Goal: Task Accomplishment & Management: Manage account settings

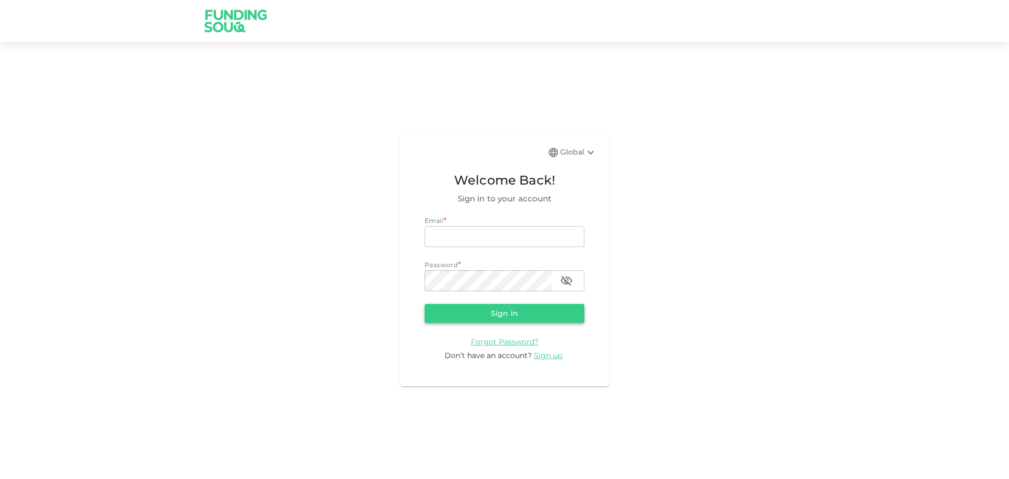
type input "[EMAIL_ADDRESS][DOMAIN_NAME]"
click at [542, 315] on button "Sign in" at bounding box center [505, 313] width 160 height 19
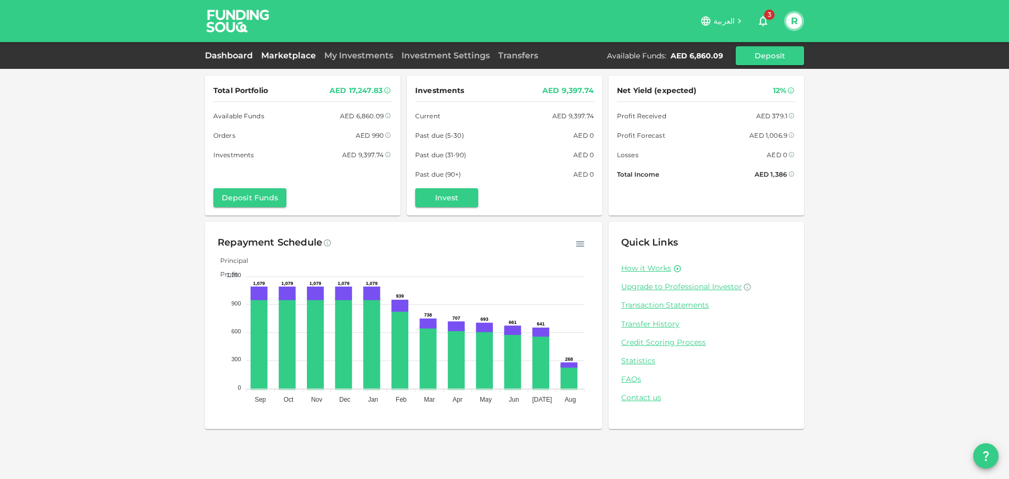
click at [279, 57] on link "Marketplace" at bounding box center [288, 55] width 63 height 10
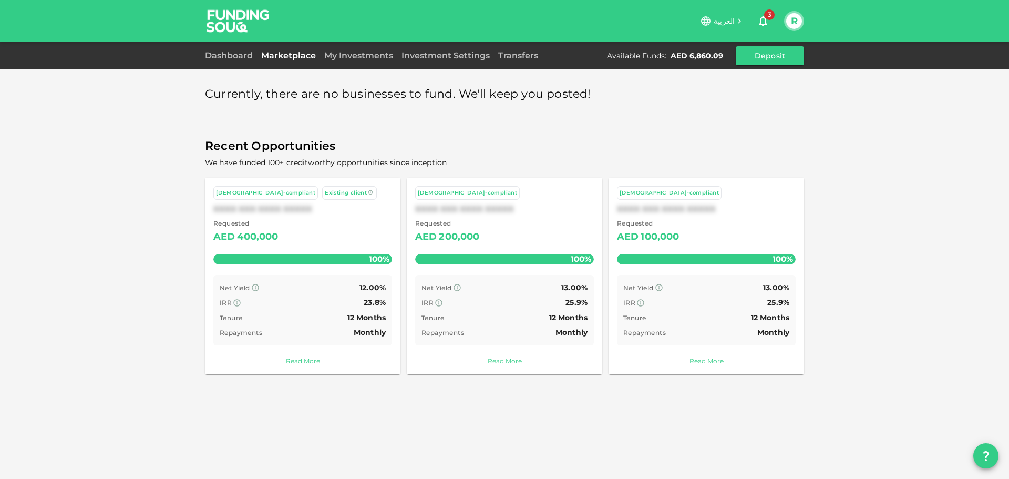
click at [352, 56] on link "My Investments" at bounding box center [358, 55] width 77 height 10
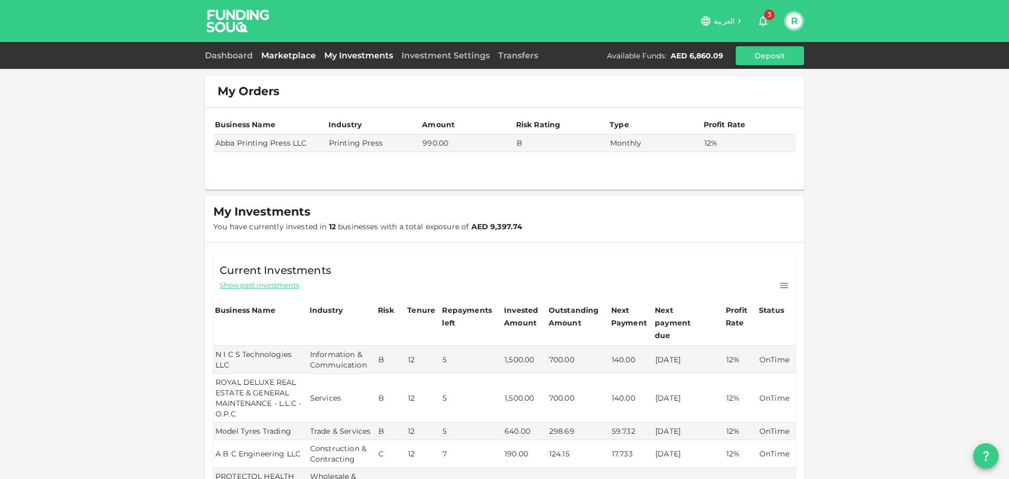
click at [277, 55] on link "Marketplace" at bounding box center [288, 55] width 63 height 10
